Goal: Information Seeking & Learning: Learn about a topic

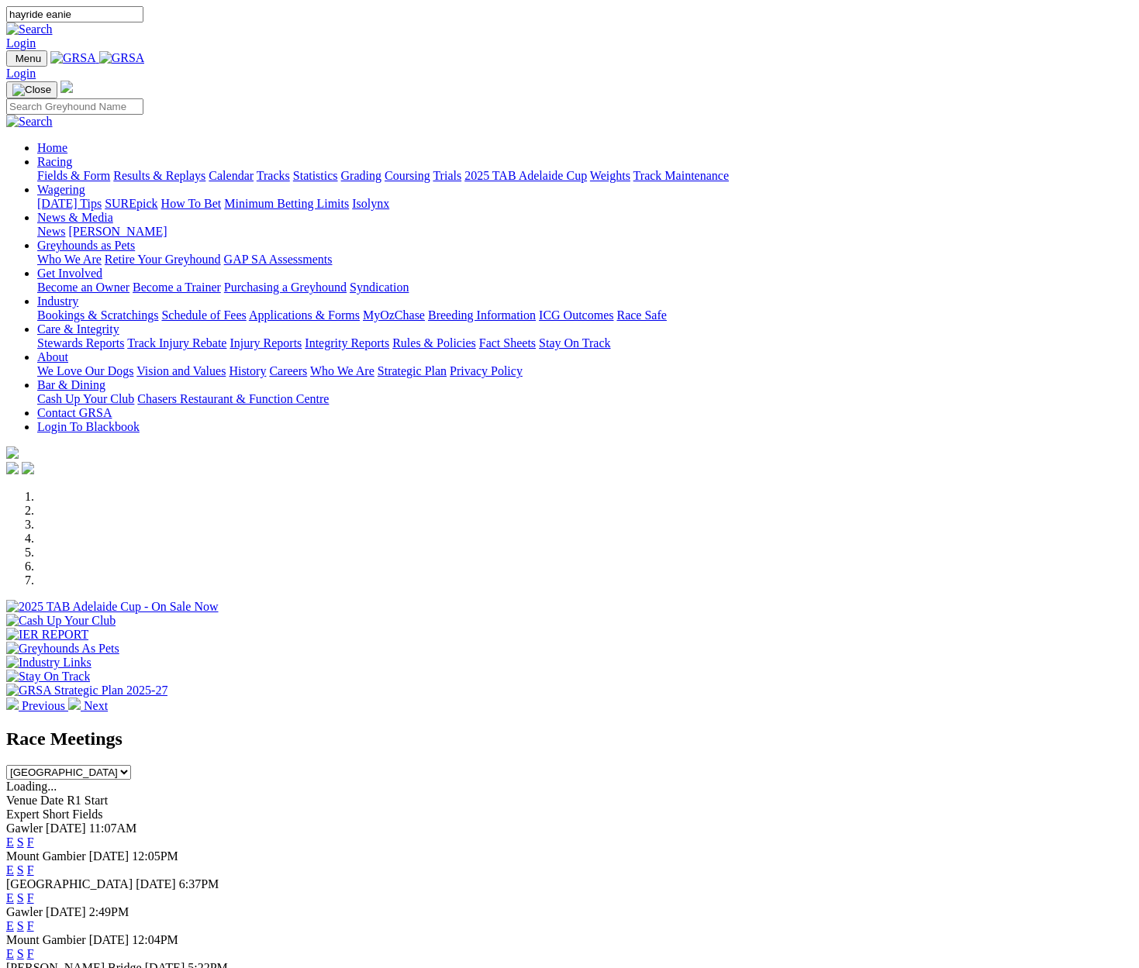
type input "hayride eanie"
click at [53, 22] on link at bounding box center [29, 28] width 47 height 13
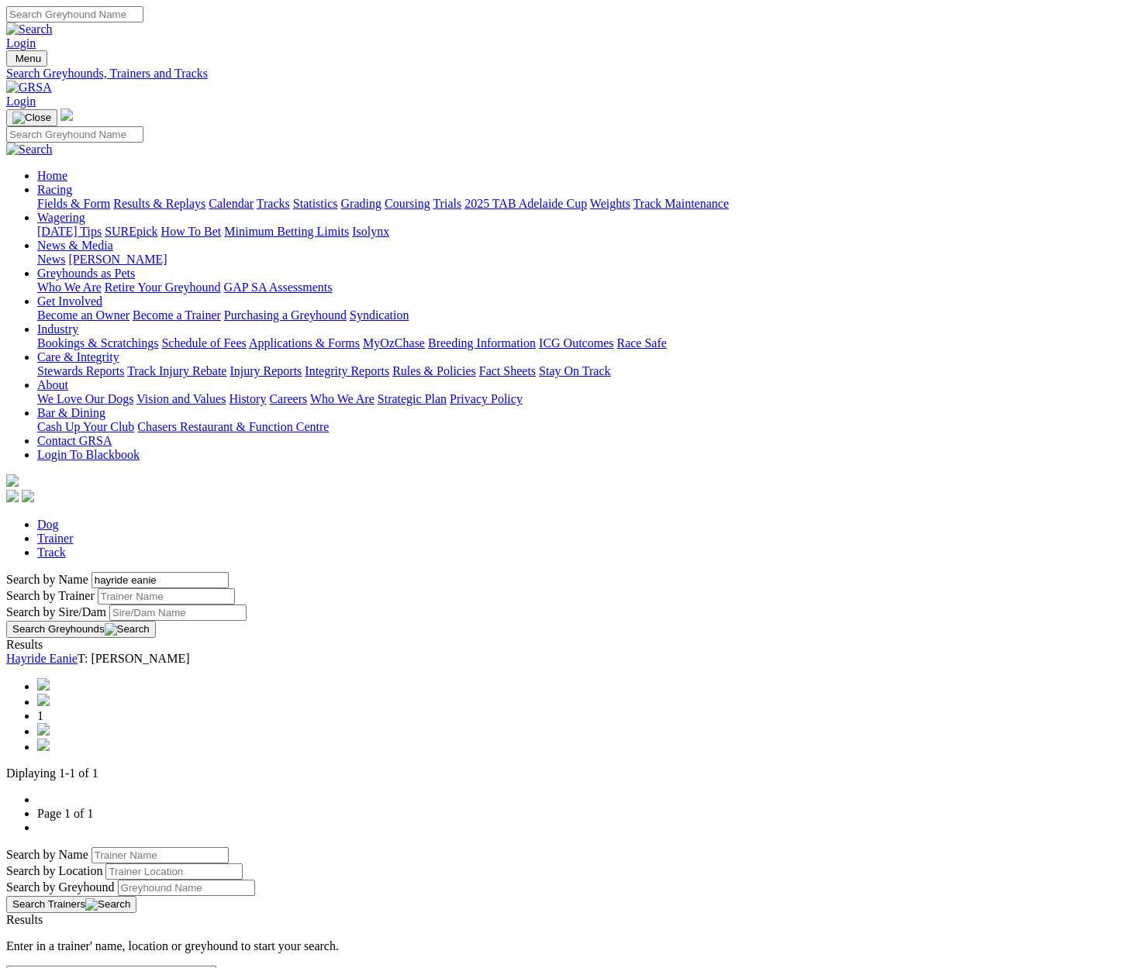
click at [156, 621] on button "Search Greyhounds" at bounding box center [81, 629] width 150 height 17
click at [78, 652] on link "Hayride Eanie" at bounding box center [41, 658] width 71 height 13
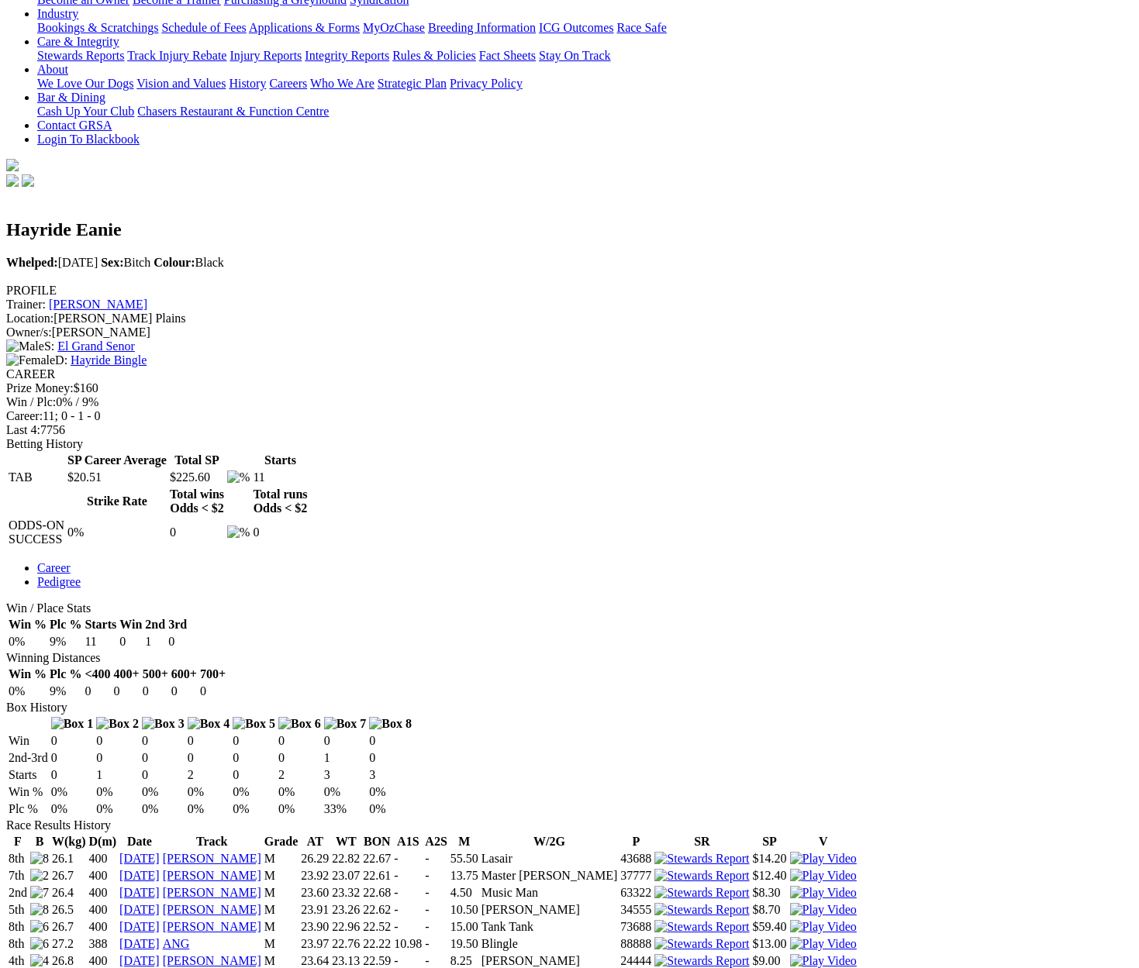
scroll to position [316, 3]
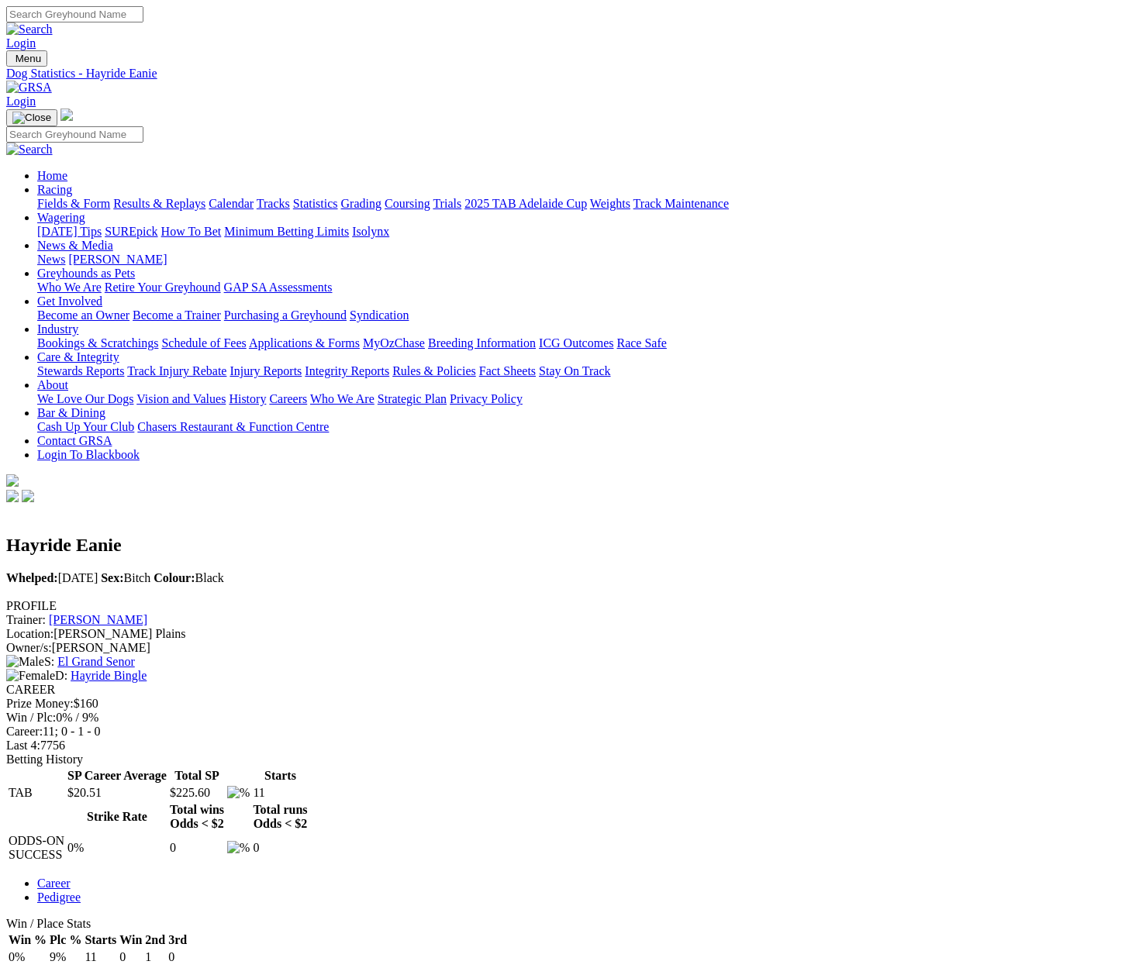
scroll to position [0, 3]
click at [143, 22] on input "Search" at bounding box center [74, 14] width 137 height 16
type input "bit squished"
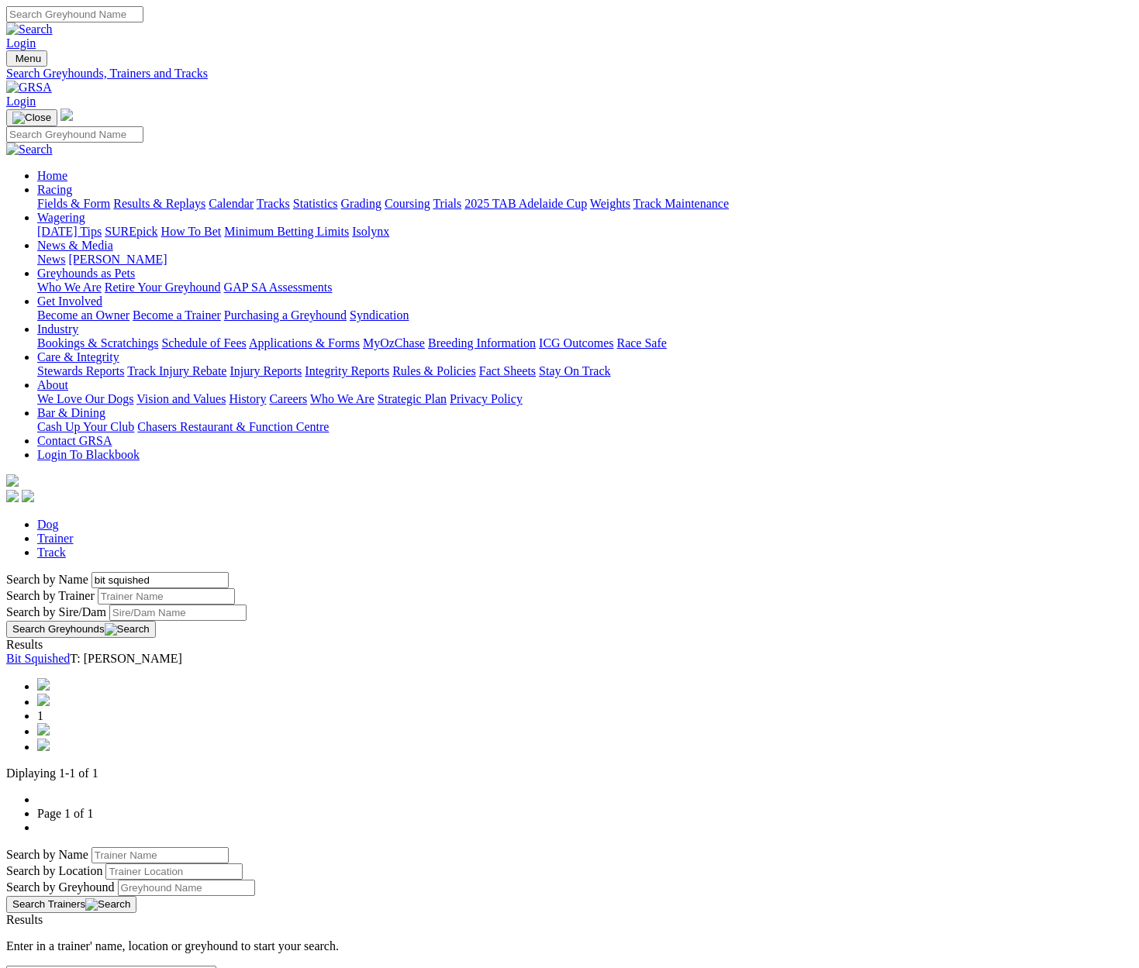
click at [70, 652] on link "Bit Squished" at bounding box center [38, 658] width 64 height 13
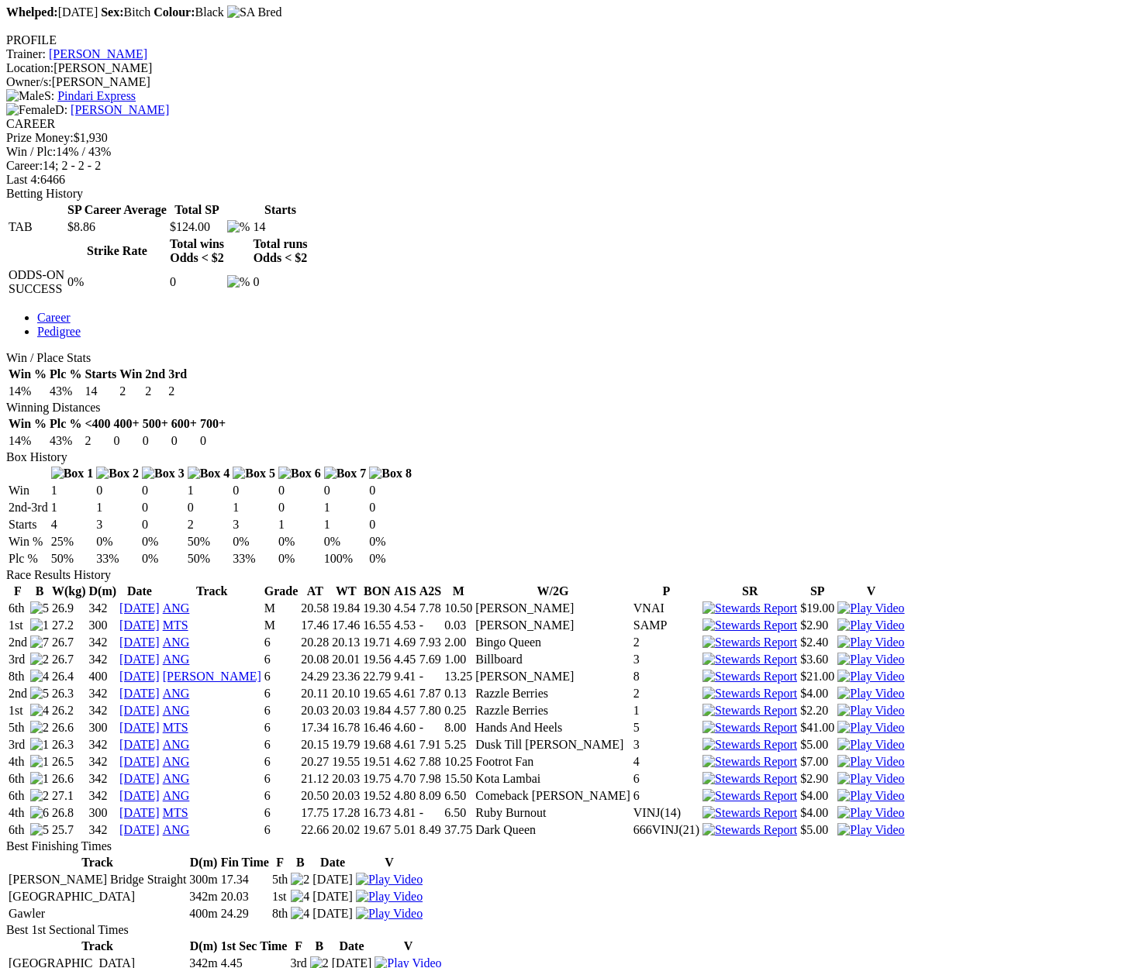
scroll to position [568, 0]
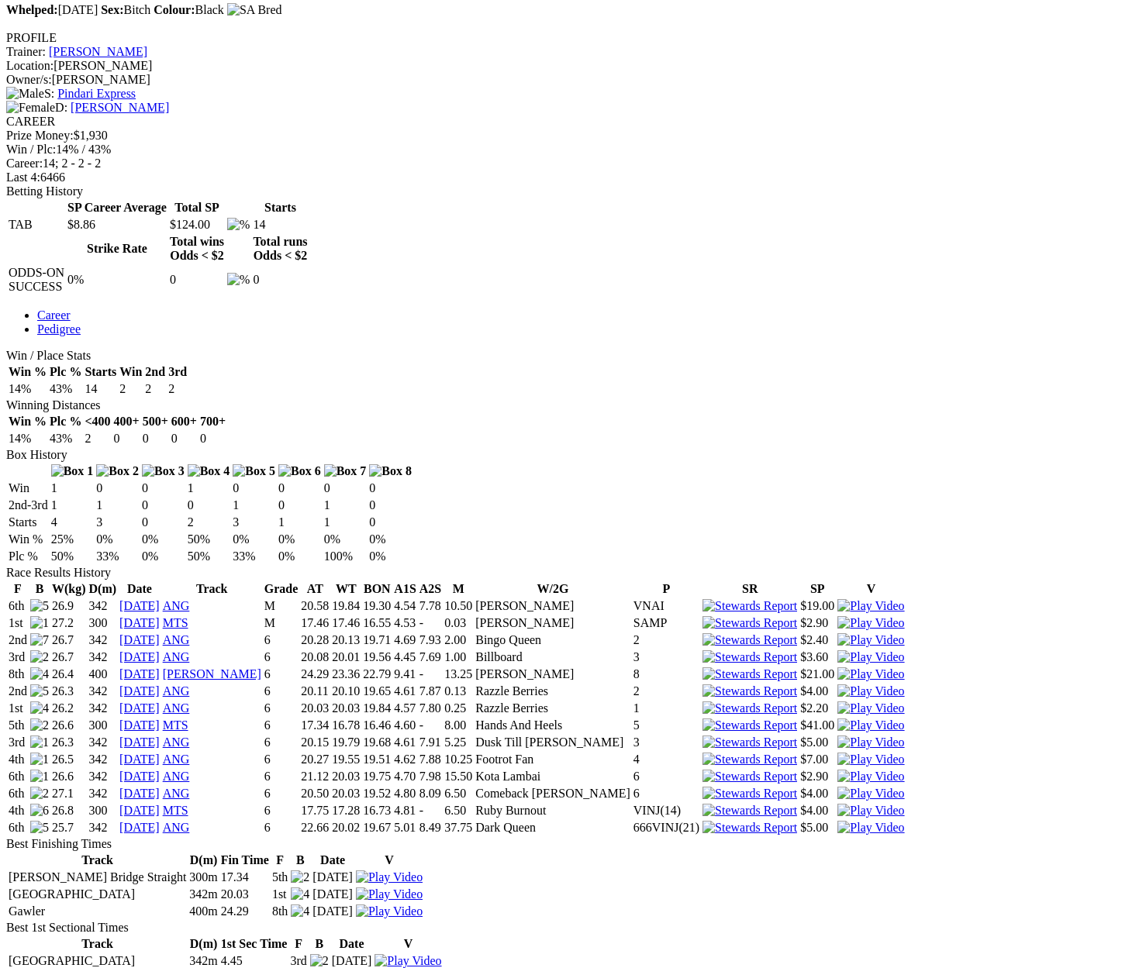
click at [441, 968] on img at bounding box center [407, 978] width 67 height 14
click at [423, 905] on img at bounding box center [389, 912] width 67 height 14
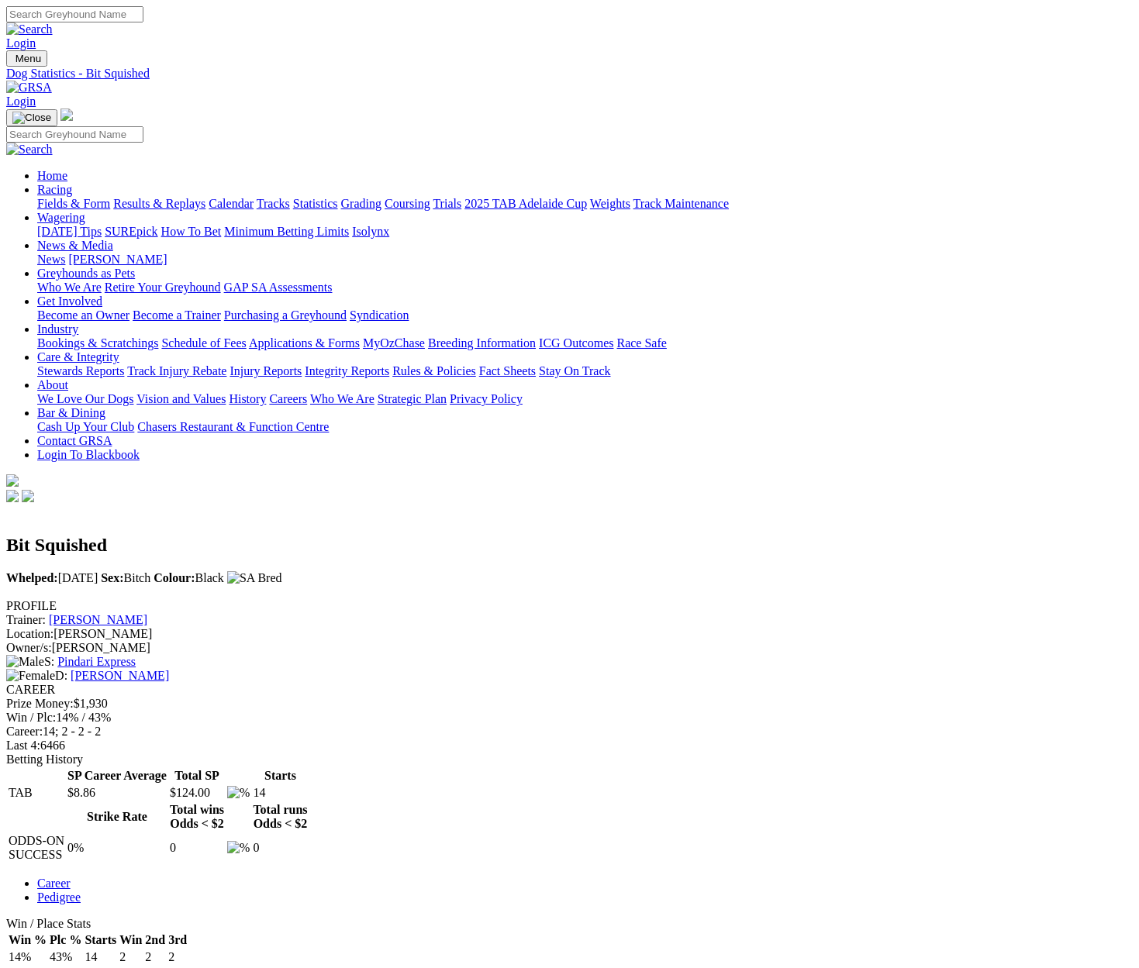
scroll to position [0, 0]
click at [143, 22] on input "Search" at bounding box center [74, 14] width 137 height 16
drag, startPoint x: 673, startPoint y: 19, endPoint x: 704, endPoint y: 19, distance: 31.0
click at [143, 19] on input "Hardie eanie" at bounding box center [74, 14] width 137 height 16
type input "Hayride eanie"
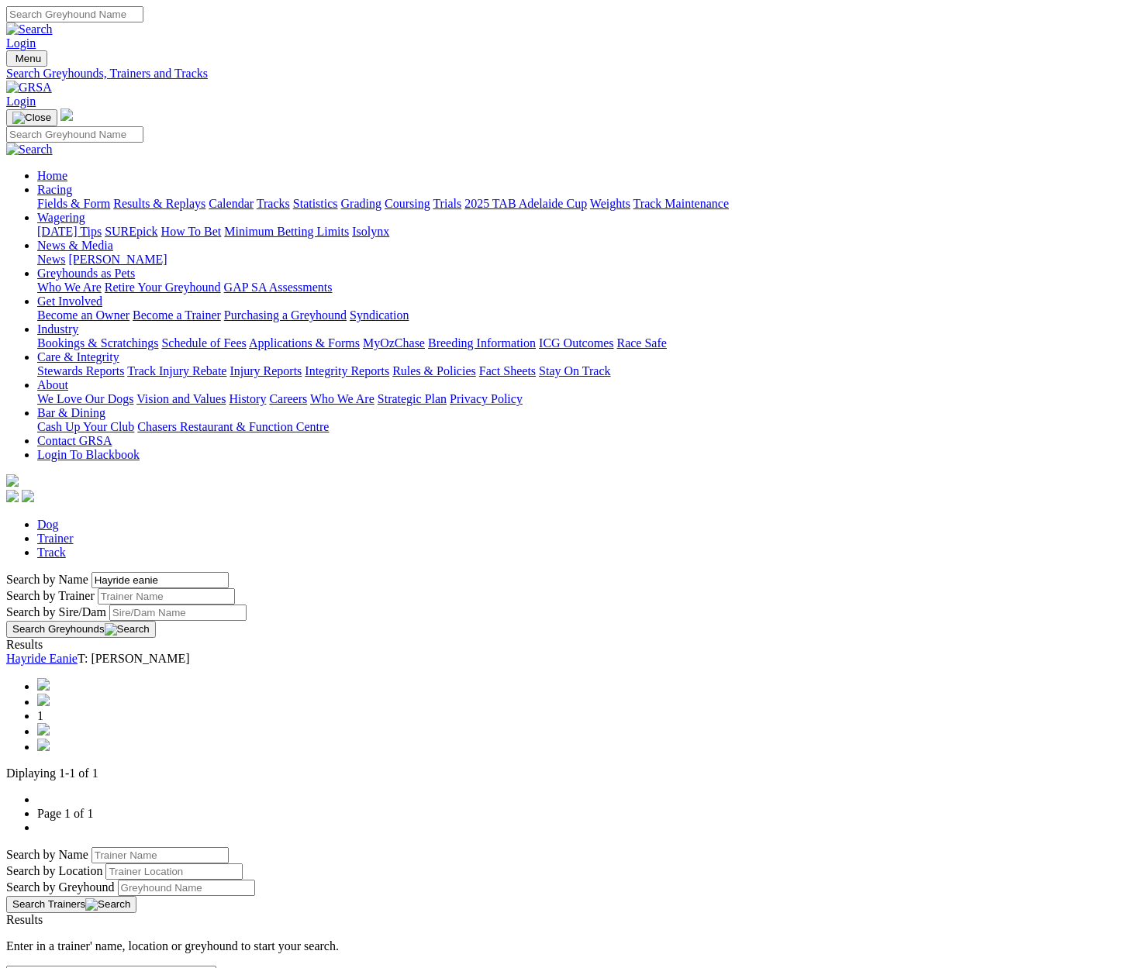
click at [78, 652] on link "Hayride Eanie" at bounding box center [41, 658] width 71 height 13
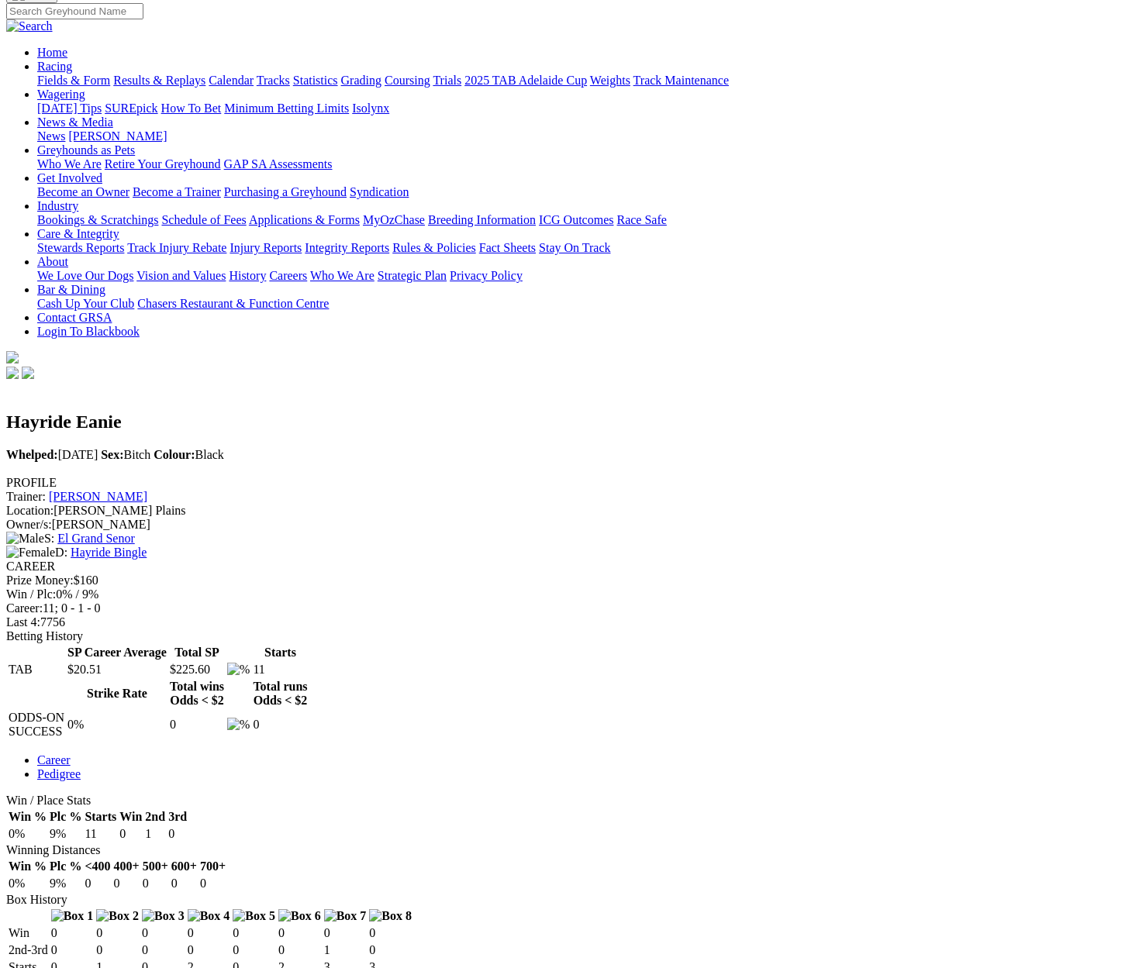
scroll to position [122, 0]
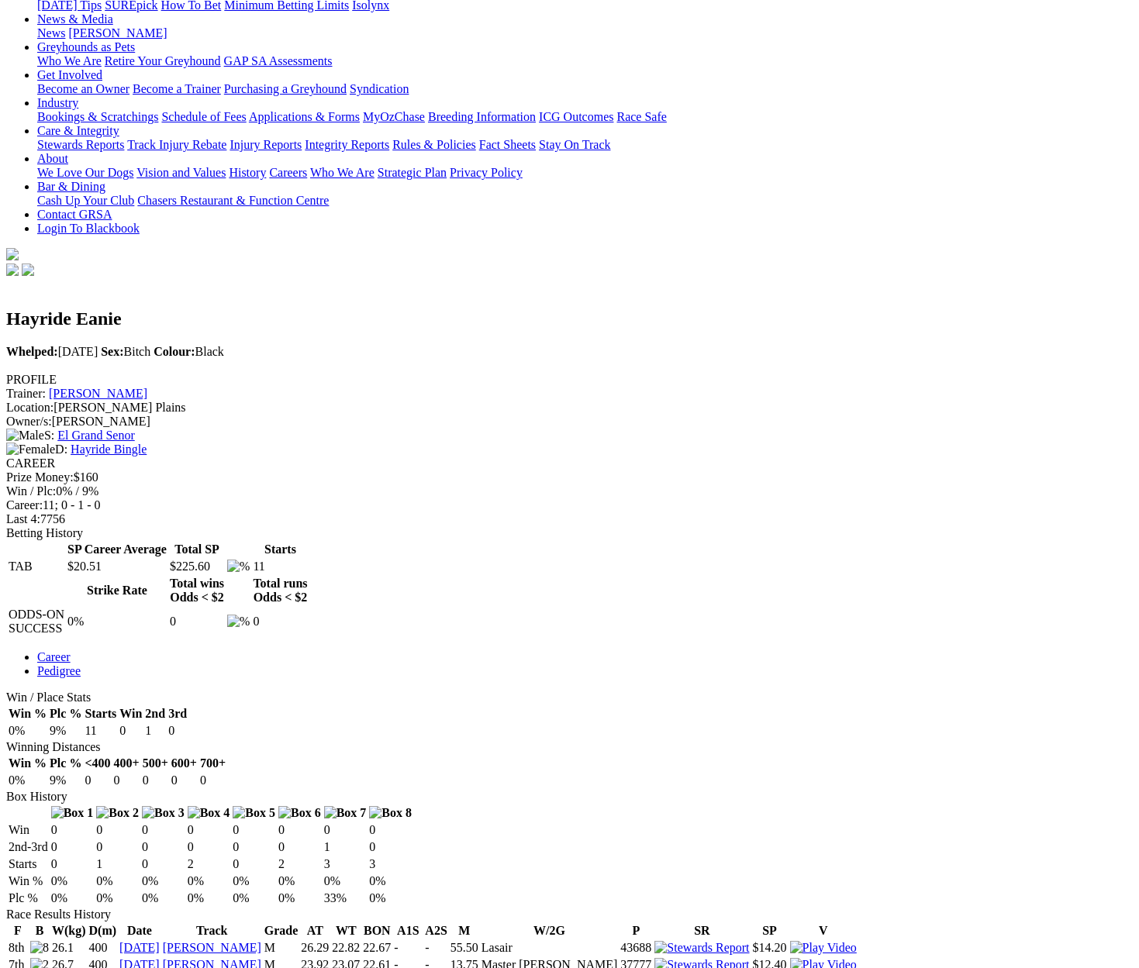
scroll to position [0, 2]
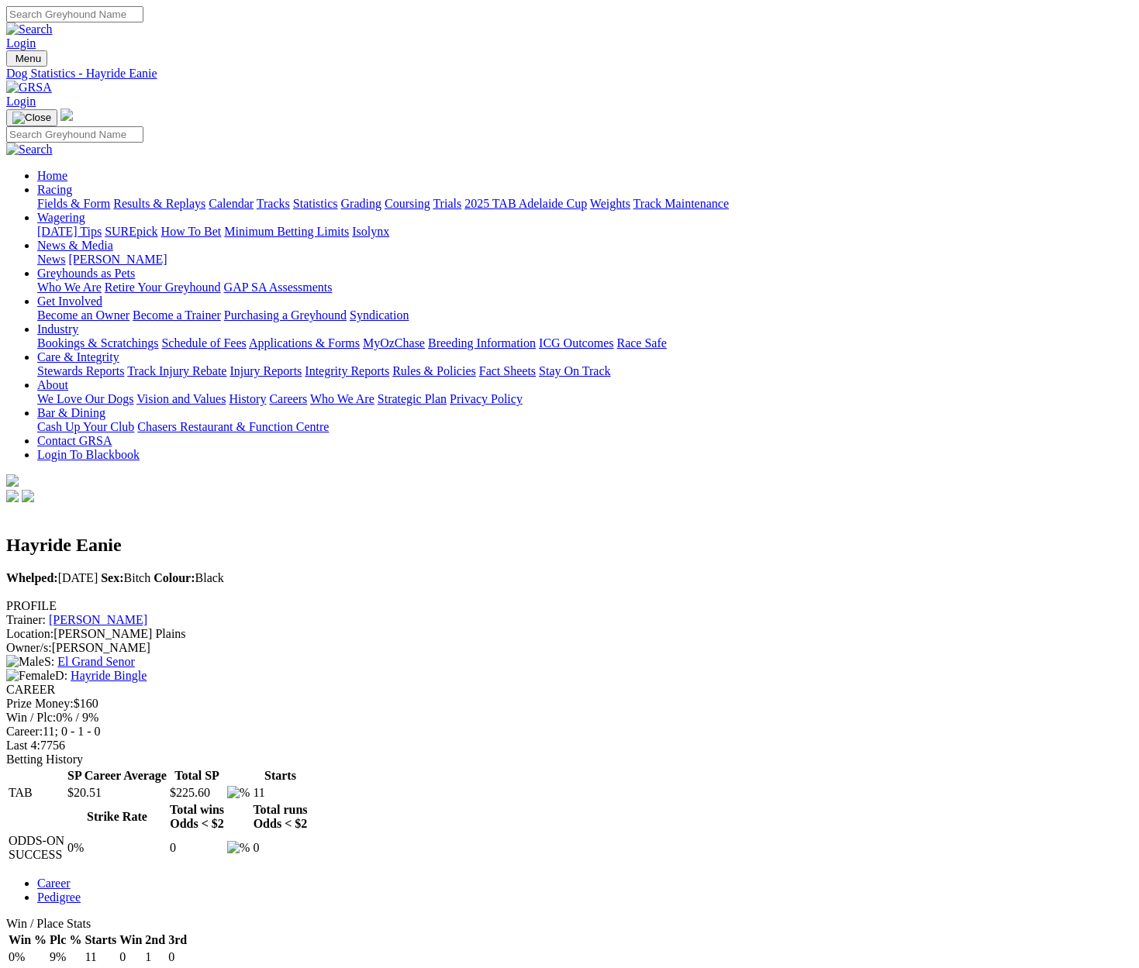
click at [143, 16] on input "Search" at bounding box center [74, 14] width 137 height 16
type input "bit squished"
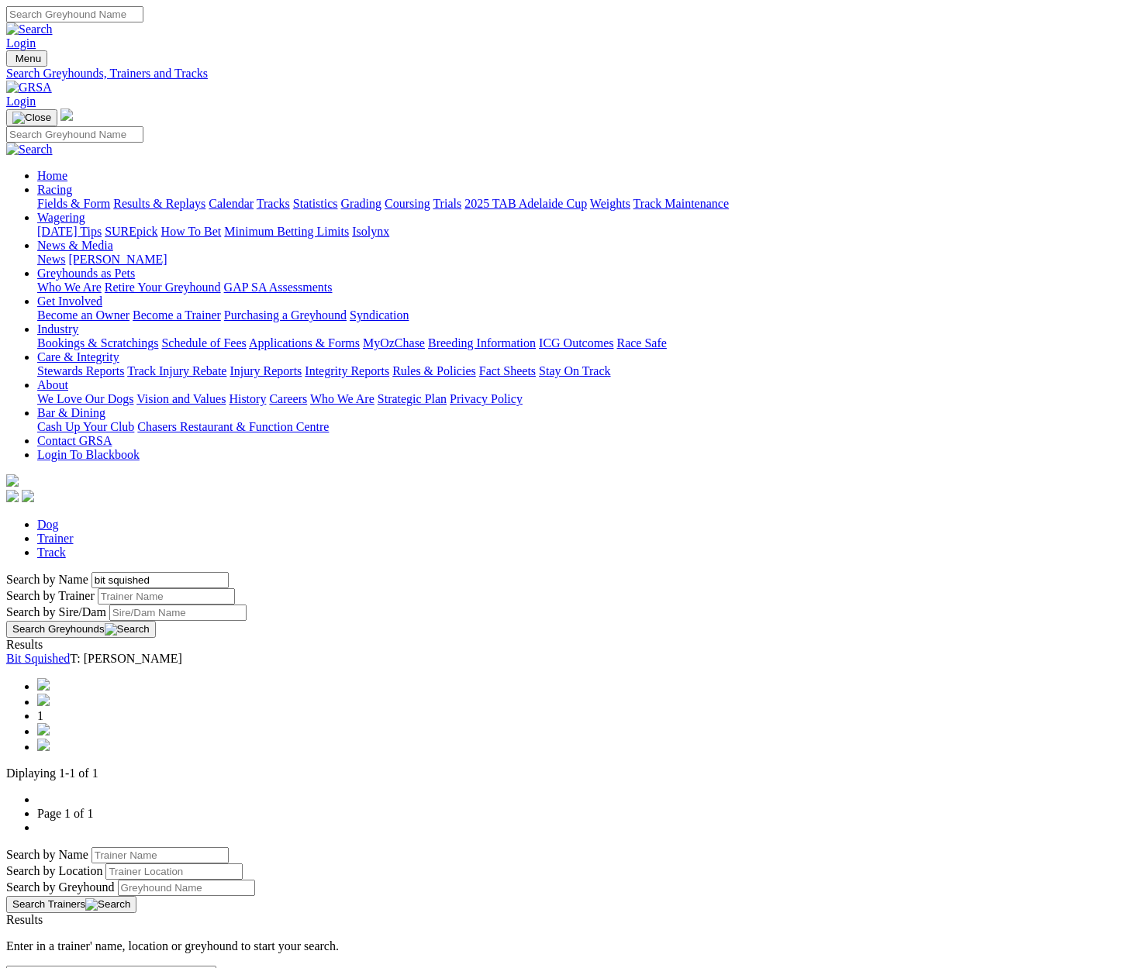
click at [70, 652] on link "Bit Squished" at bounding box center [38, 658] width 64 height 13
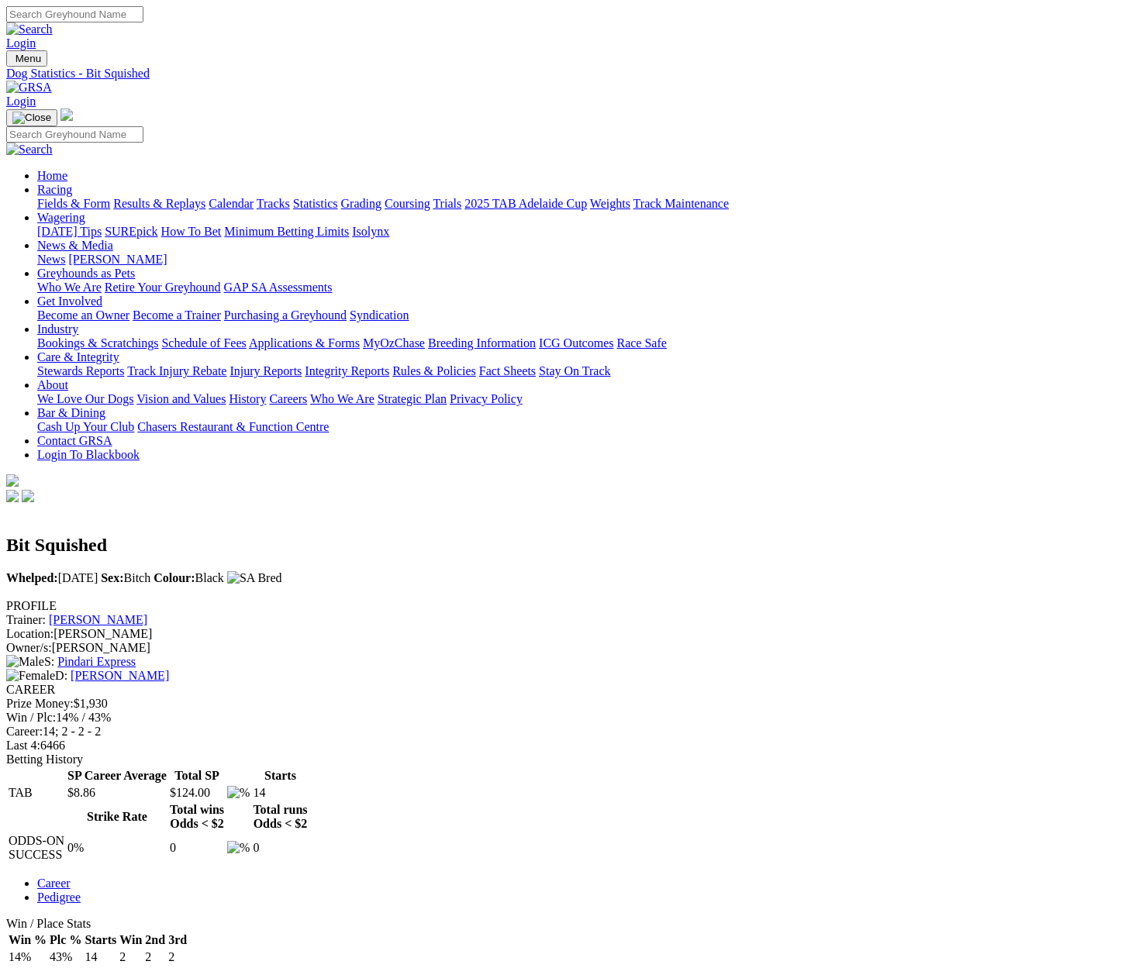
click at [81, 891] on link "Pedigree" at bounding box center [58, 897] width 43 height 13
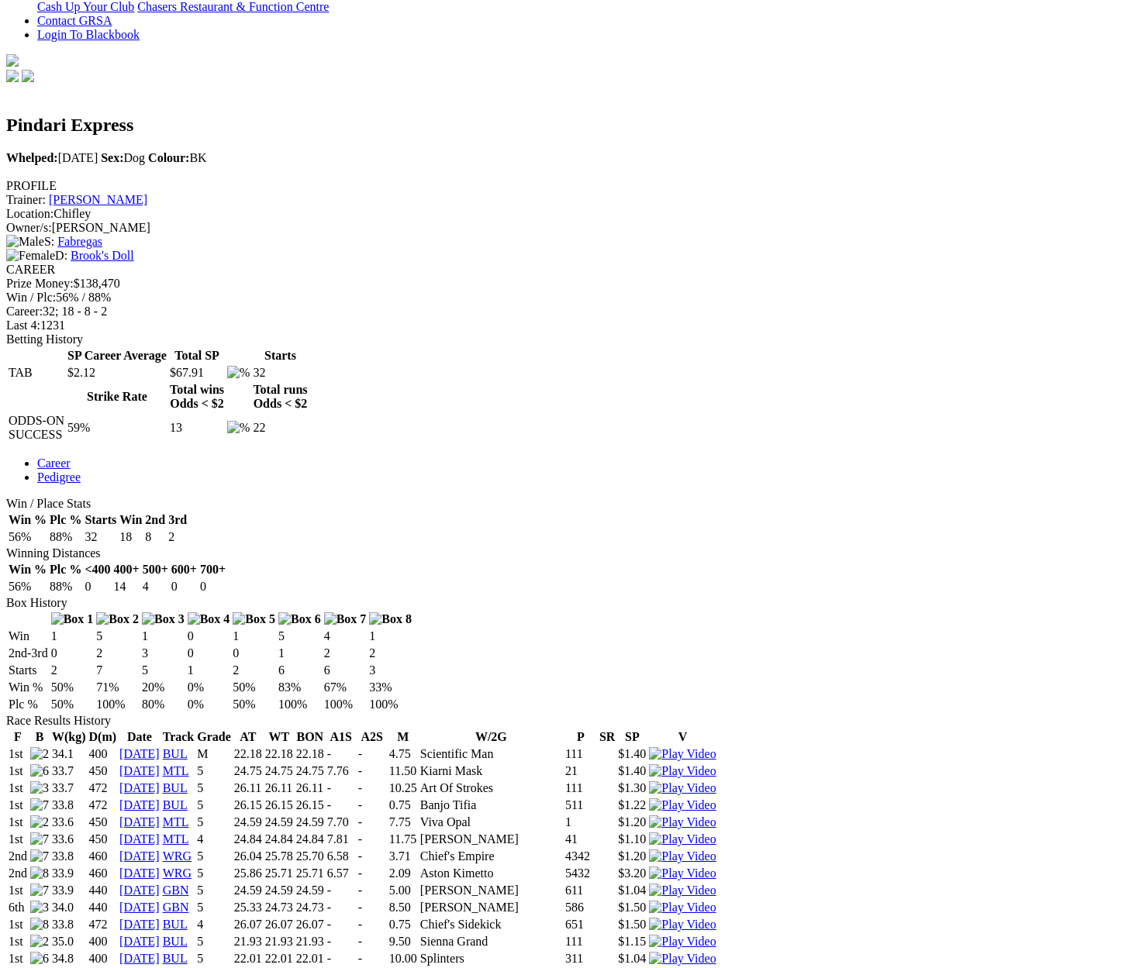
scroll to position [360, 1]
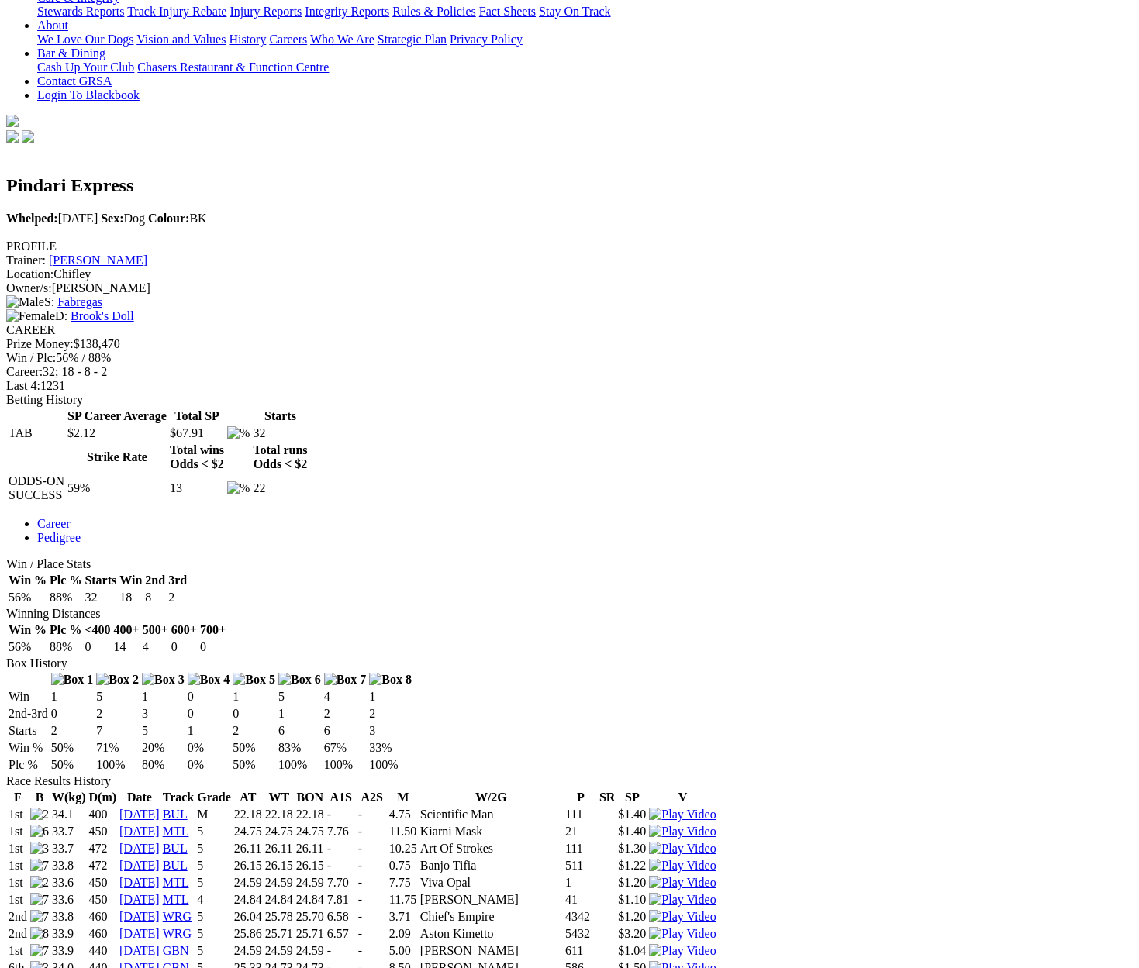
click at [716, 968] on img at bounding box center [682, 985] width 67 height 14
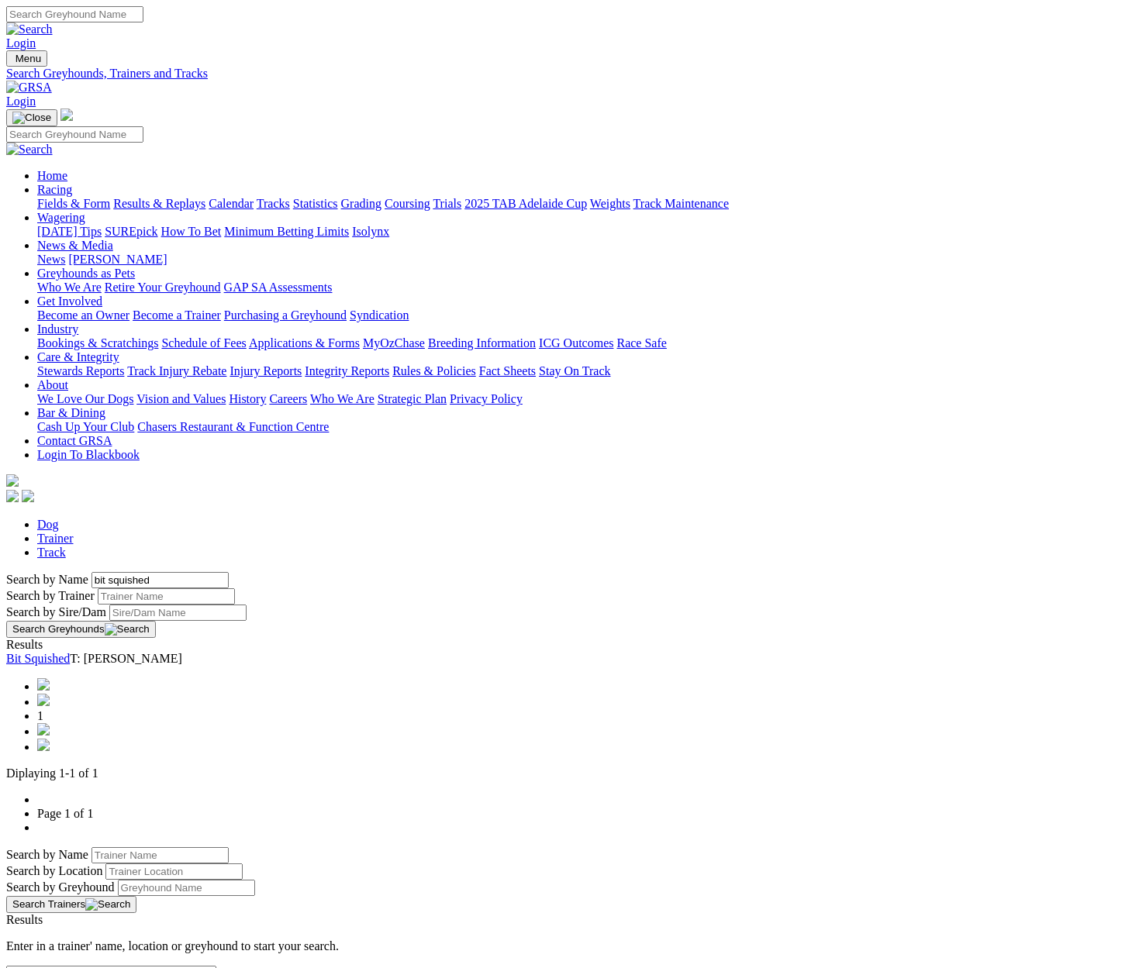
click at [70, 652] on link "Bit Squished" at bounding box center [38, 658] width 64 height 13
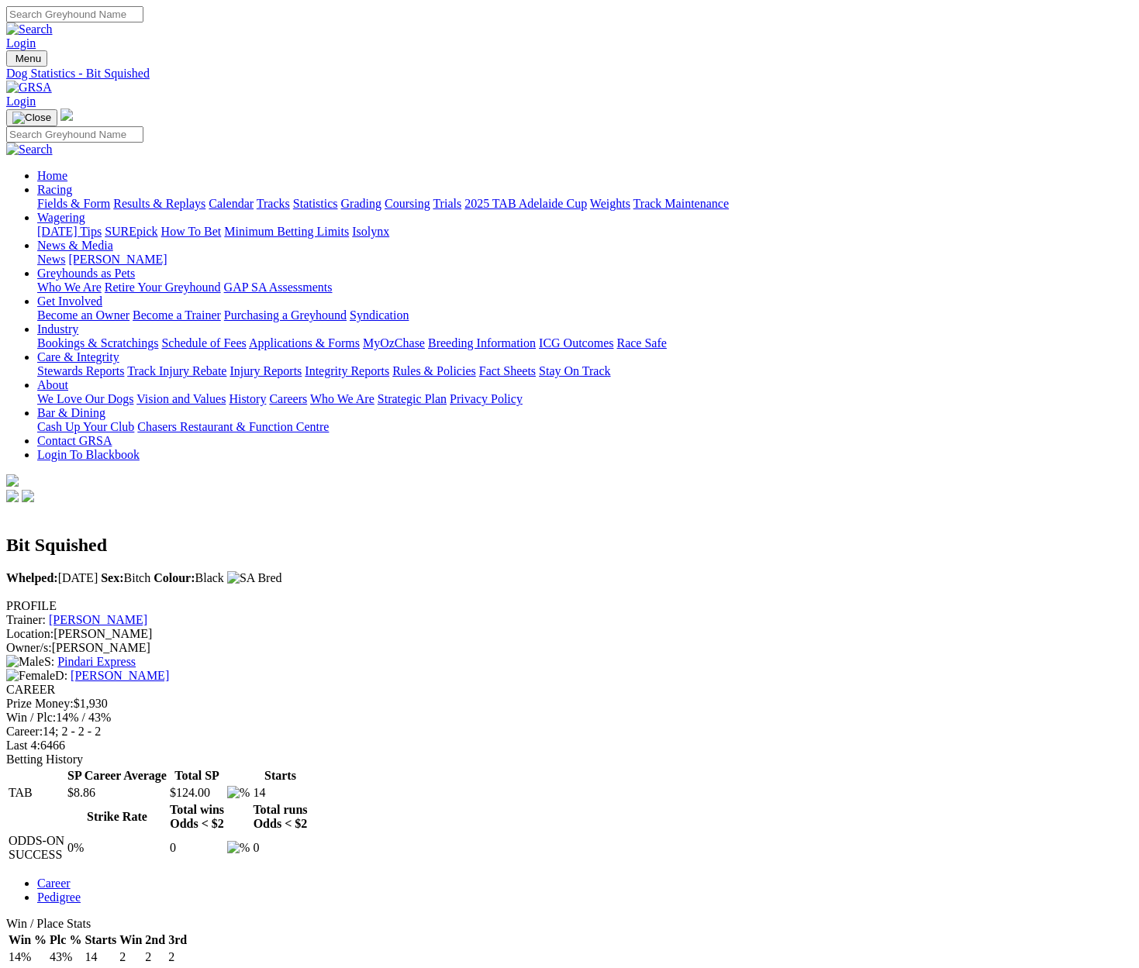
click at [81, 891] on link "Pedigree" at bounding box center [58, 897] width 43 height 13
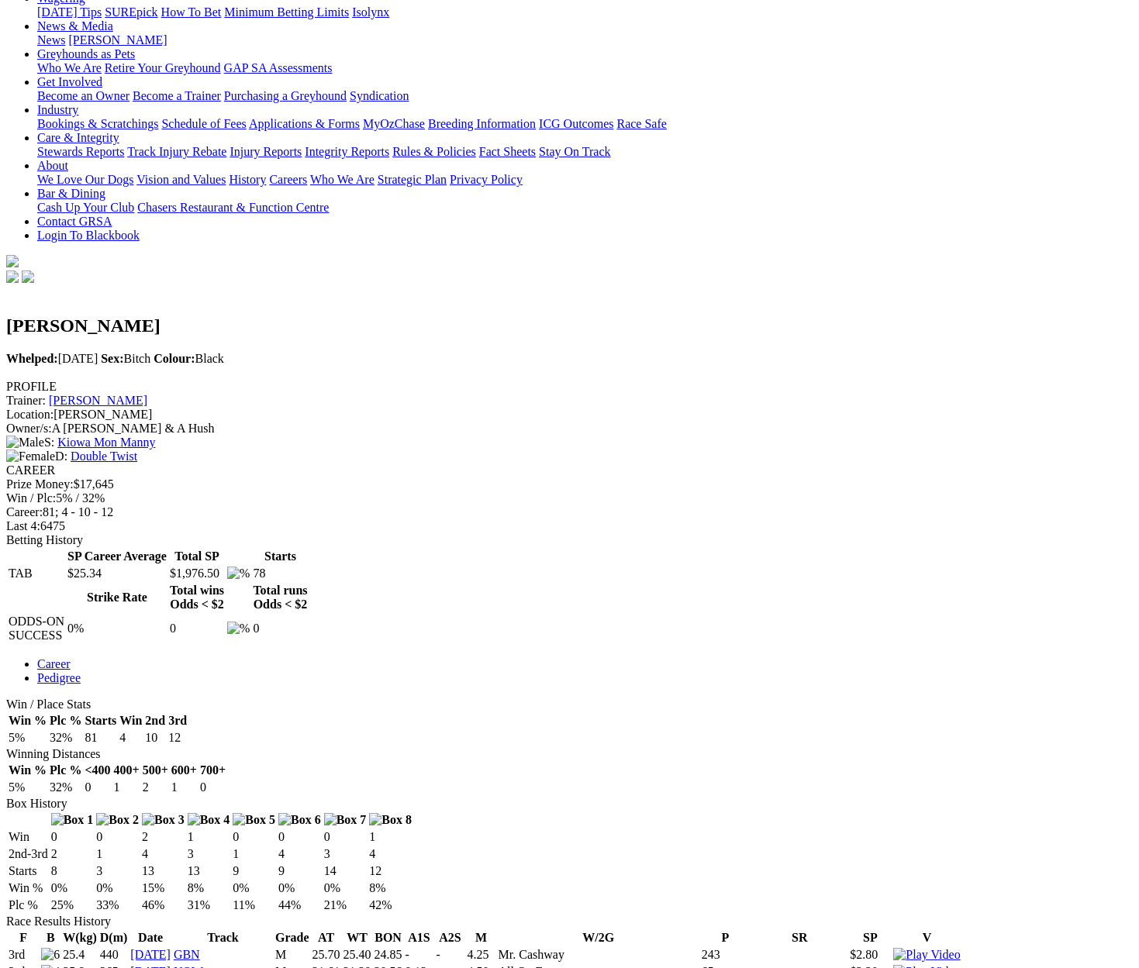
scroll to position [243, 0]
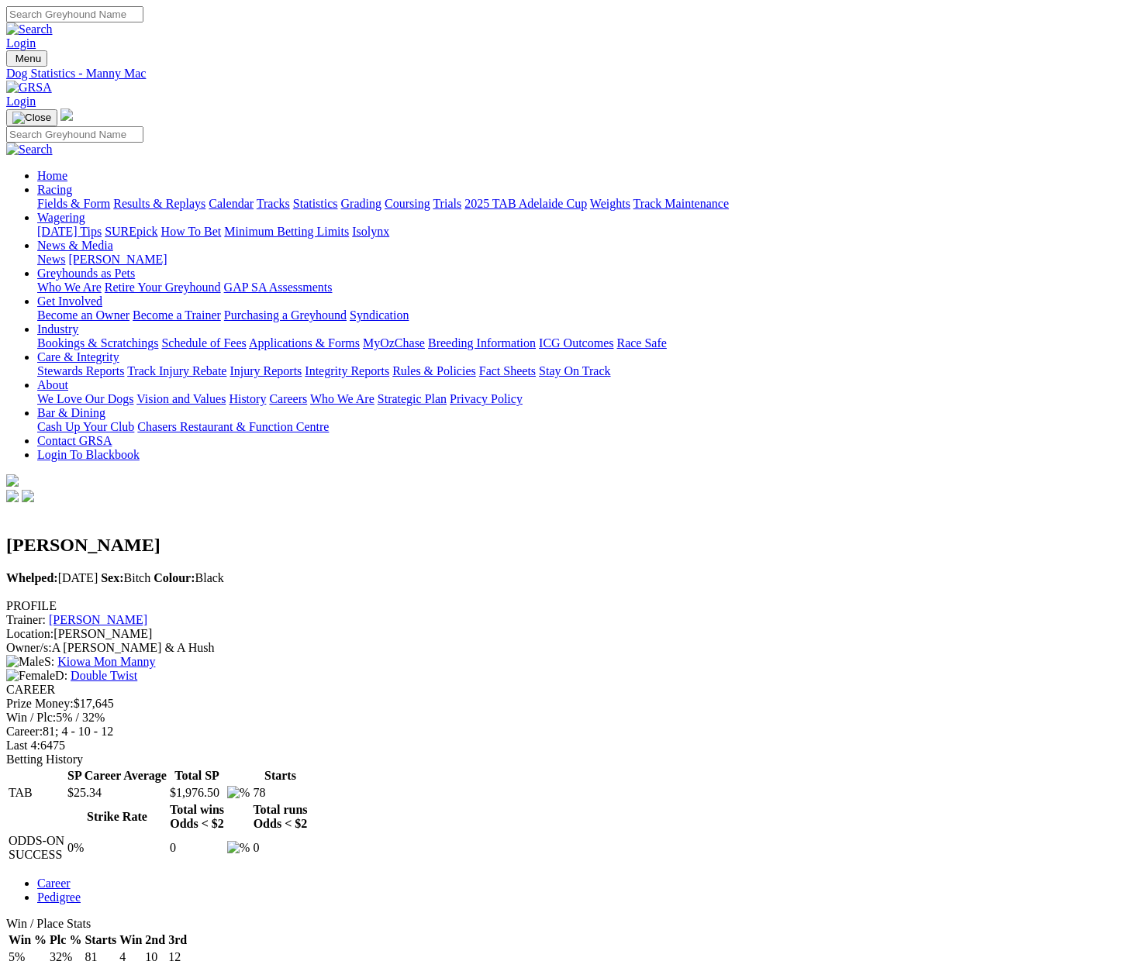
scroll to position [0, 0]
click at [143, 19] on input "Search" at bounding box center [74, 14] width 137 height 16
type input "hayride eanie"
click at [36, 36] on link "Login" at bounding box center [20, 42] width 29 height 13
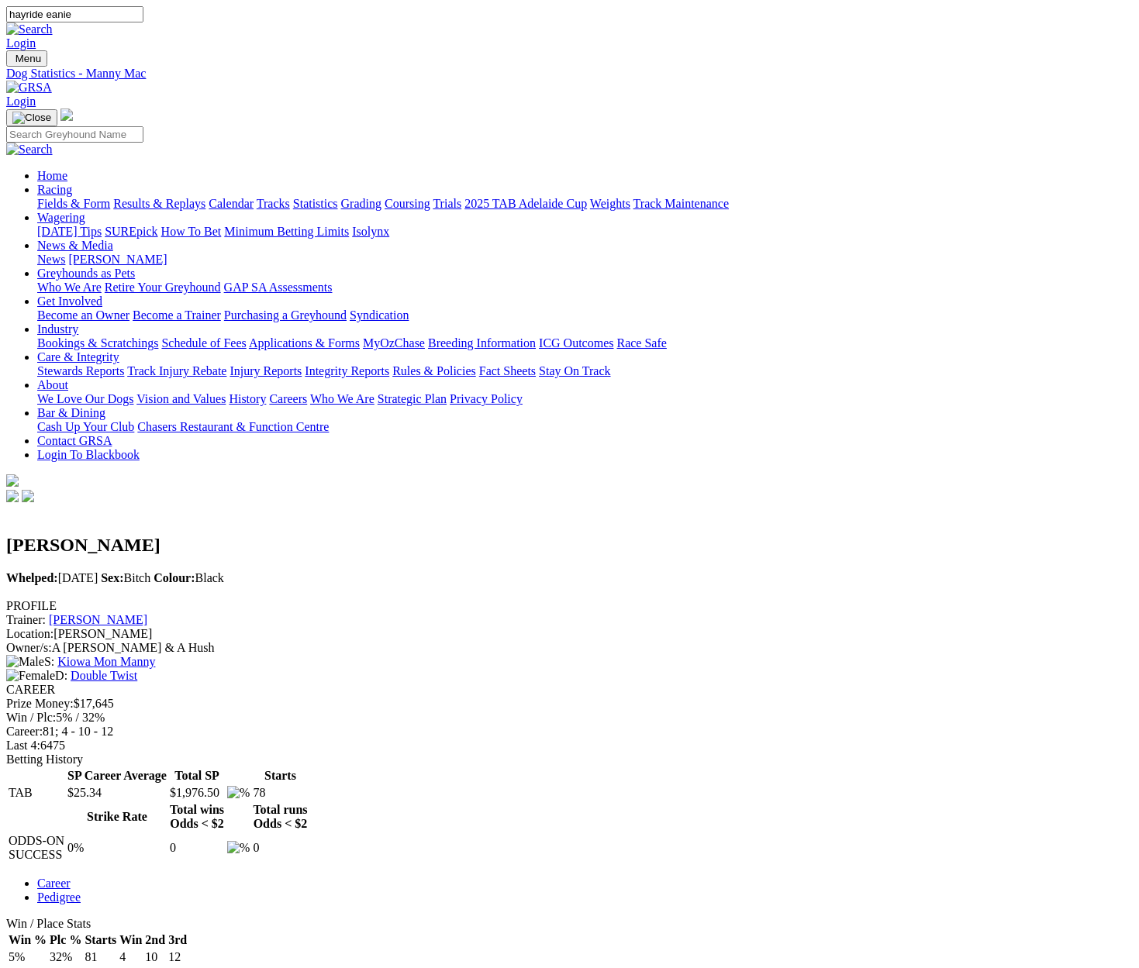
click at [53, 22] on img at bounding box center [29, 29] width 47 height 14
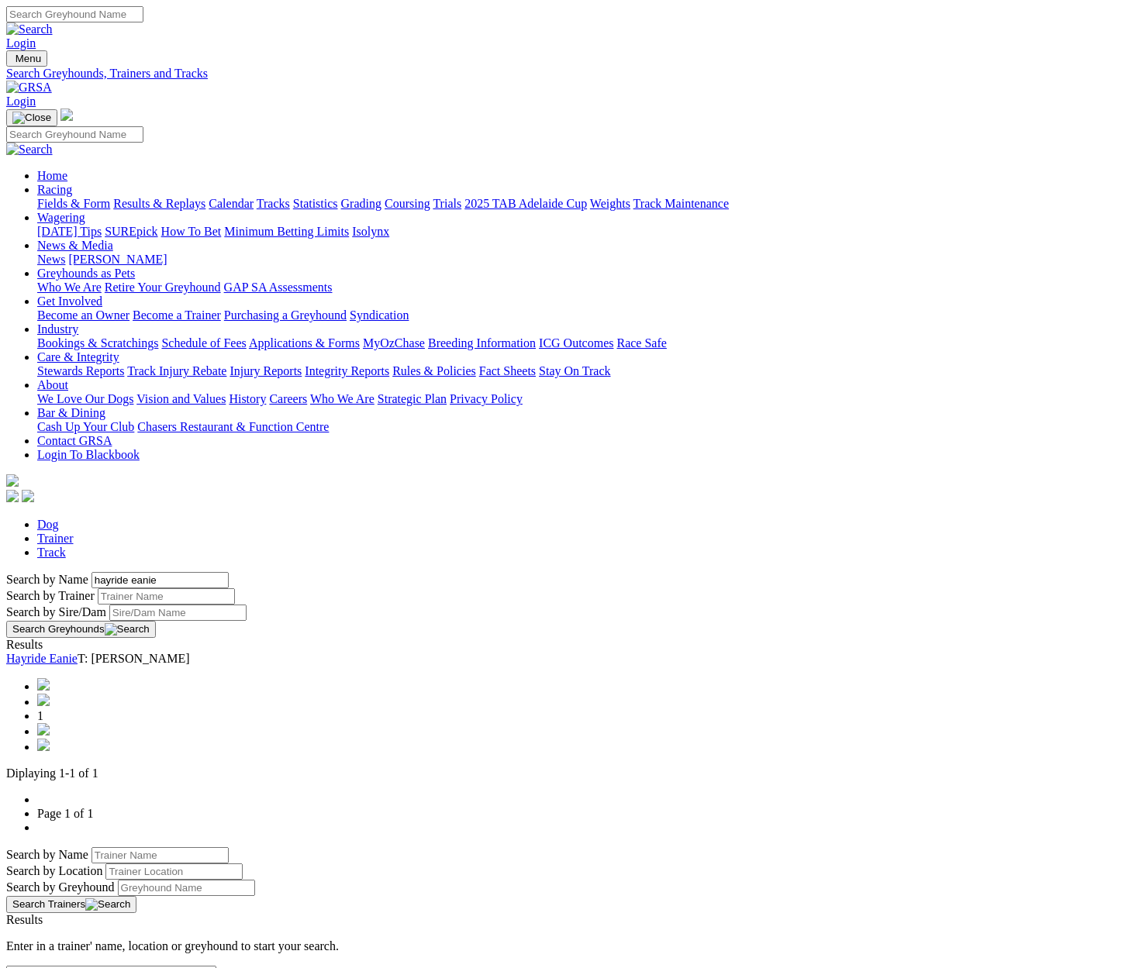
click at [78, 652] on link "Hayride Eanie" at bounding box center [41, 658] width 71 height 13
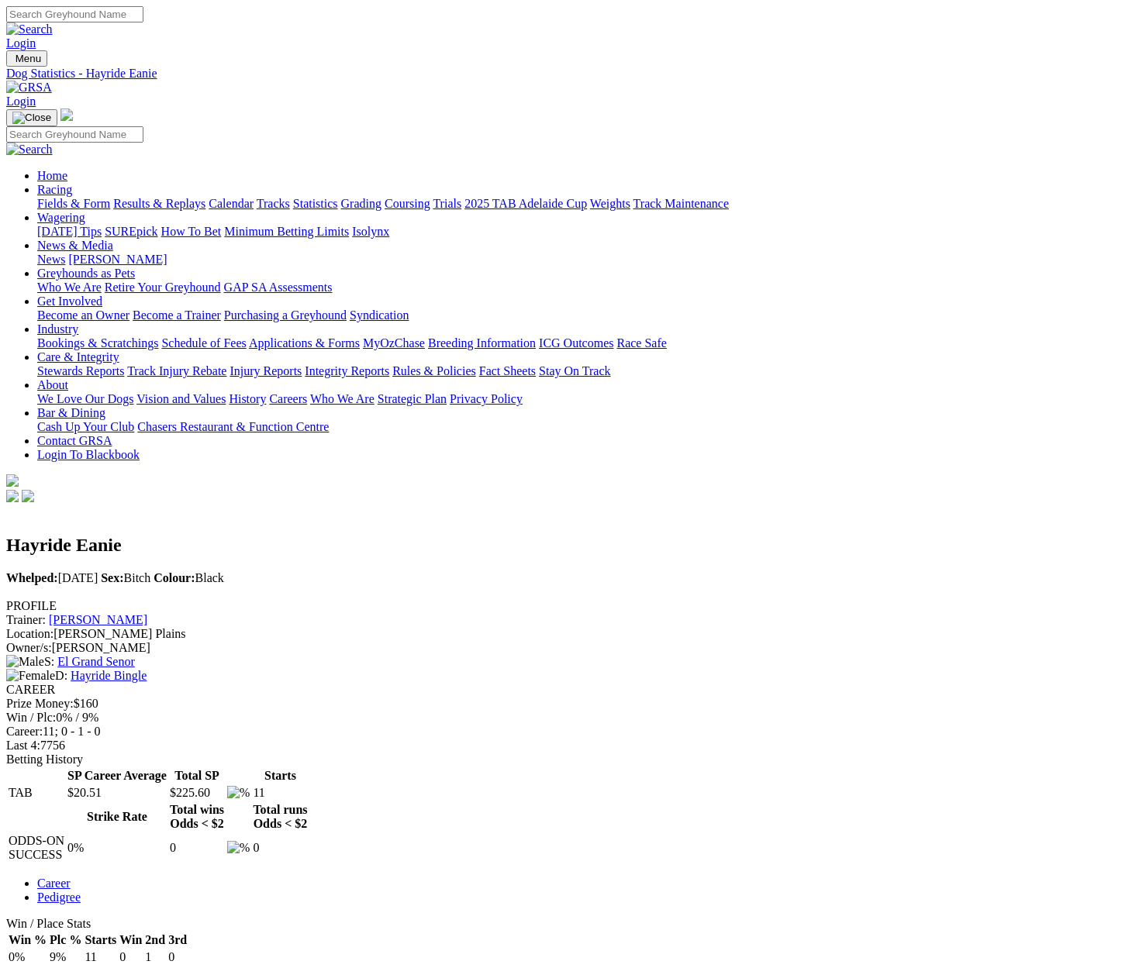
click at [81, 891] on link "Pedigree" at bounding box center [58, 897] width 43 height 13
